Goal: Task Accomplishment & Management: Use online tool/utility

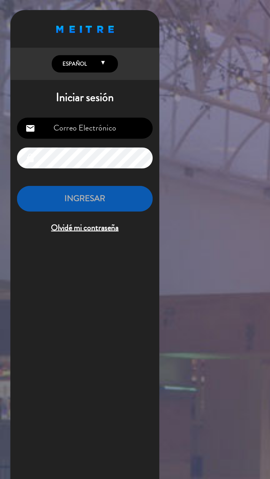
click at [74, 86] on input "email" at bounding box center [56, 85] width 90 height 14
type input "[EMAIL_ADDRESS][DOMAIN_NAME]"
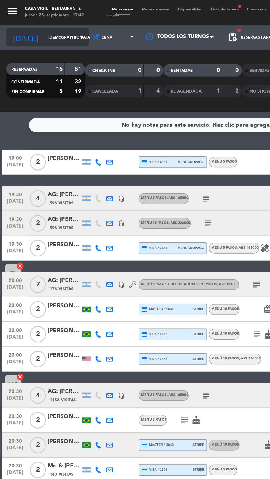
click at [29, 24] on input "[DEMOGRAPHIC_DATA] [DATE]" at bounding box center [46, 25] width 35 height 9
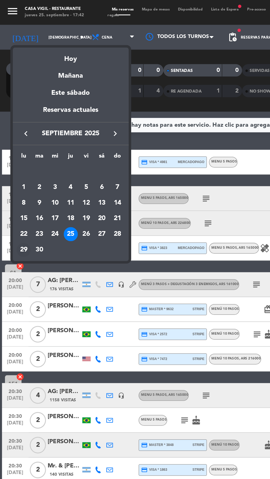
click at [16, 166] on div "29" at bounding box center [15, 166] width 9 height 9
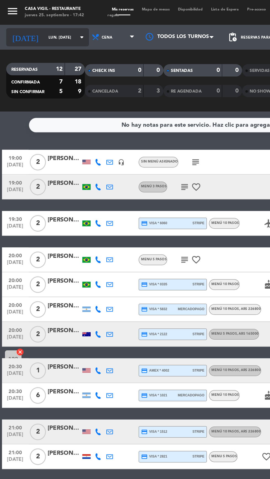
click at [42, 25] on input "lun. [DATE]" at bounding box center [46, 25] width 35 height 9
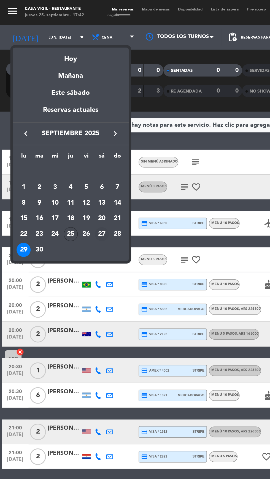
click at [70, 155] on div "27" at bounding box center [67, 155] width 9 height 9
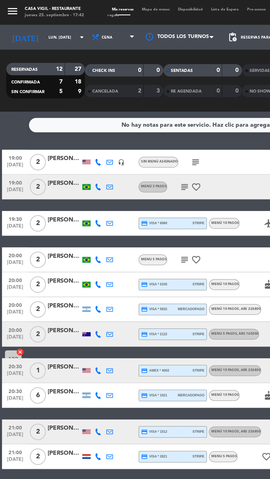
type input "sáb. [DATE]"
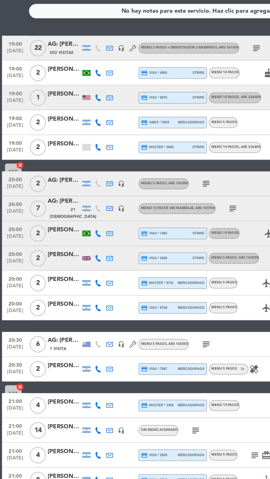
click at [45, 365] on div at bounding box center [43, 365] width 22 height 4
